Goal: Task Accomplishment & Management: Complete application form

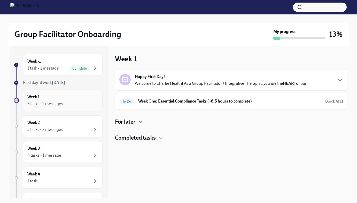
click at [74, 96] on div "Week 1 3 tasks • 2 messages" at bounding box center [62, 100] width 71 height 13
click at [251, 103] on h6 "Week One: Essential Compliance Tasks (~6.5 hours to complete)" at bounding box center [229, 102] width 183 height 6
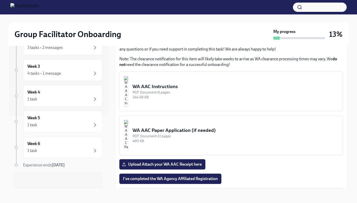
scroll to position [387, 0]
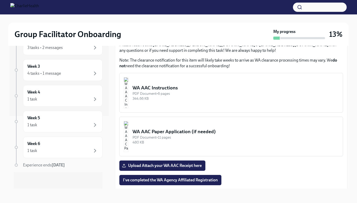
click at [160, 95] on div "PDF Document • 6 pages" at bounding box center [235, 93] width 206 height 5
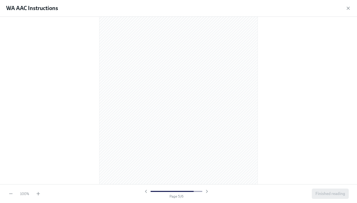
scroll to position [355, 0]
click at [37, 197] on div "40 % Page 6 / 6 Finished reading" at bounding box center [178, 194] width 357 height 19
click at [37, 197] on icon "button" at bounding box center [38, 194] width 5 height 5
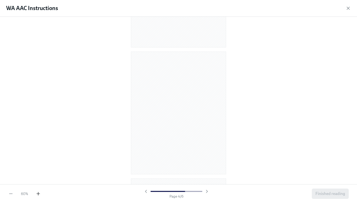
click at [37, 197] on icon "button" at bounding box center [38, 194] width 5 height 5
click at [331, 198] on button "Finished reading" at bounding box center [330, 194] width 37 height 10
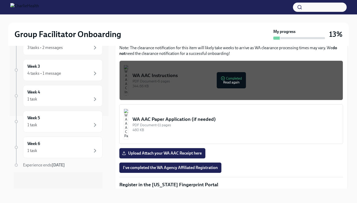
scroll to position [403, 0]
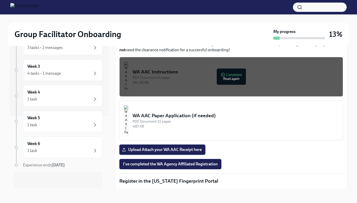
click at [190, 151] on span "Upload Attach your WA AAC Receipt here" at bounding box center [162, 149] width 79 height 5
click at [0, 0] on input "Upload Attach your WA AAC Receipt here" at bounding box center [0, 0] width 0 height 0
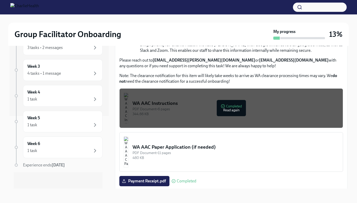
scroll to position [374, 0]
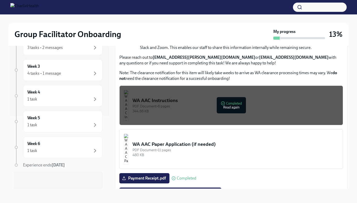
click at [229, 152] on div "PDF Document • 11 pages" at bounding box center [235, 150] width 206 height 5
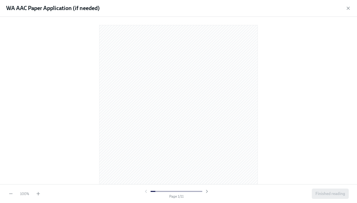
click at [329, 195] on div "Finished reading" at bounding box center [330, 194] width 37 height 10
click at [207, 195] on div "Page 1 / 11" at bounding box center [176, 194] width 66 height 10
click at [207, 193] on icon "button" at bounding box center [206, 191] width 5 height 5
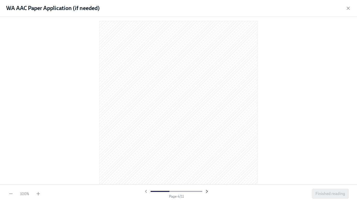
click at [207, 193] on icon "button" at bounding box center [206, 191] width 5 height 5
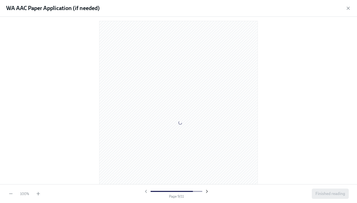
click at [207, 193] on icon "button" at bounding box center [206, 191] width 5 height 5
click at [207, 193] on div at bounding box center [176, 191] width 66 height 5
click at [333, 191] on button "Finished reading" at bounding box center [330, 194] width 37 height 10
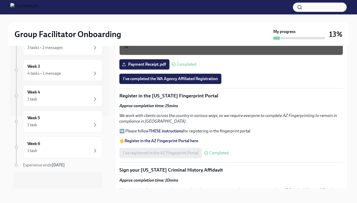
scroll to position [483, 0]
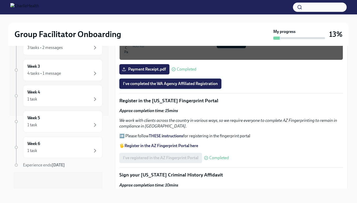
click at [209, 81] on button "I've completed the WA Agency Affiliated Registration" at bounding box center [170, 84] width 102 height 10
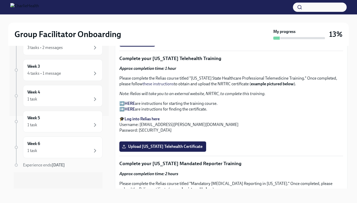
scroll to position [740, 0]
click at [144, 120] on strong "Log into Relias here" at bounding box center [141, 118] width 35 height 5
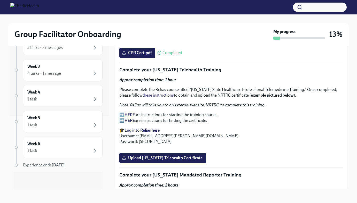
scroll to position [722, 0]
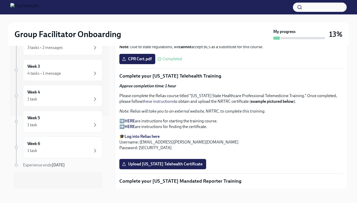
click at [135, 121] on strong "HERE" at bounding box center [129, 121] width 10 height 5
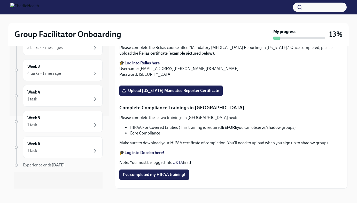
scroll to position [946, 0]
